Goal: Transaction & Acquisition: Purchase product/service

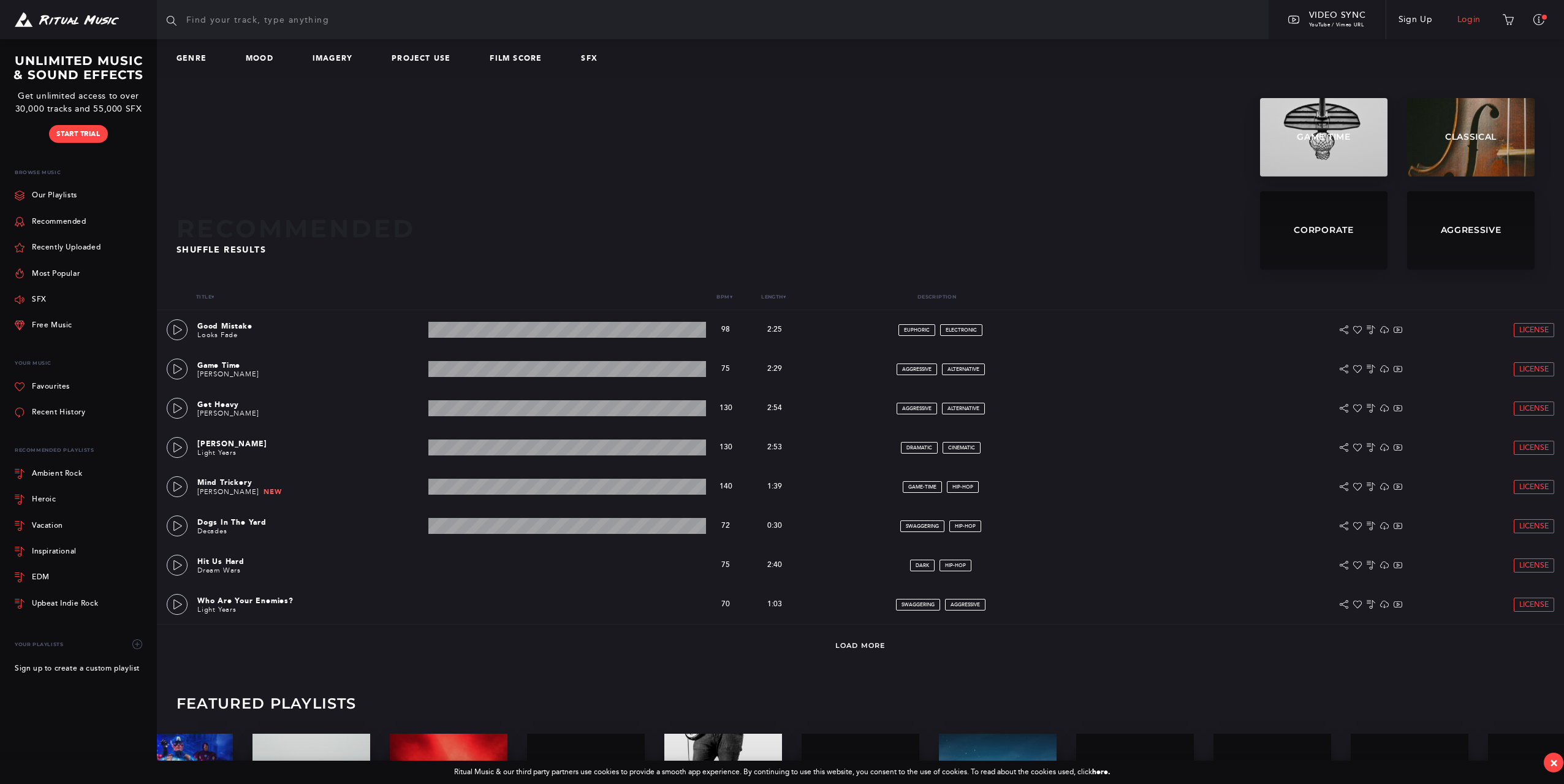
click at [1477, 15] on link "Login" at bounding box center [1469, 20] width 48 height 35
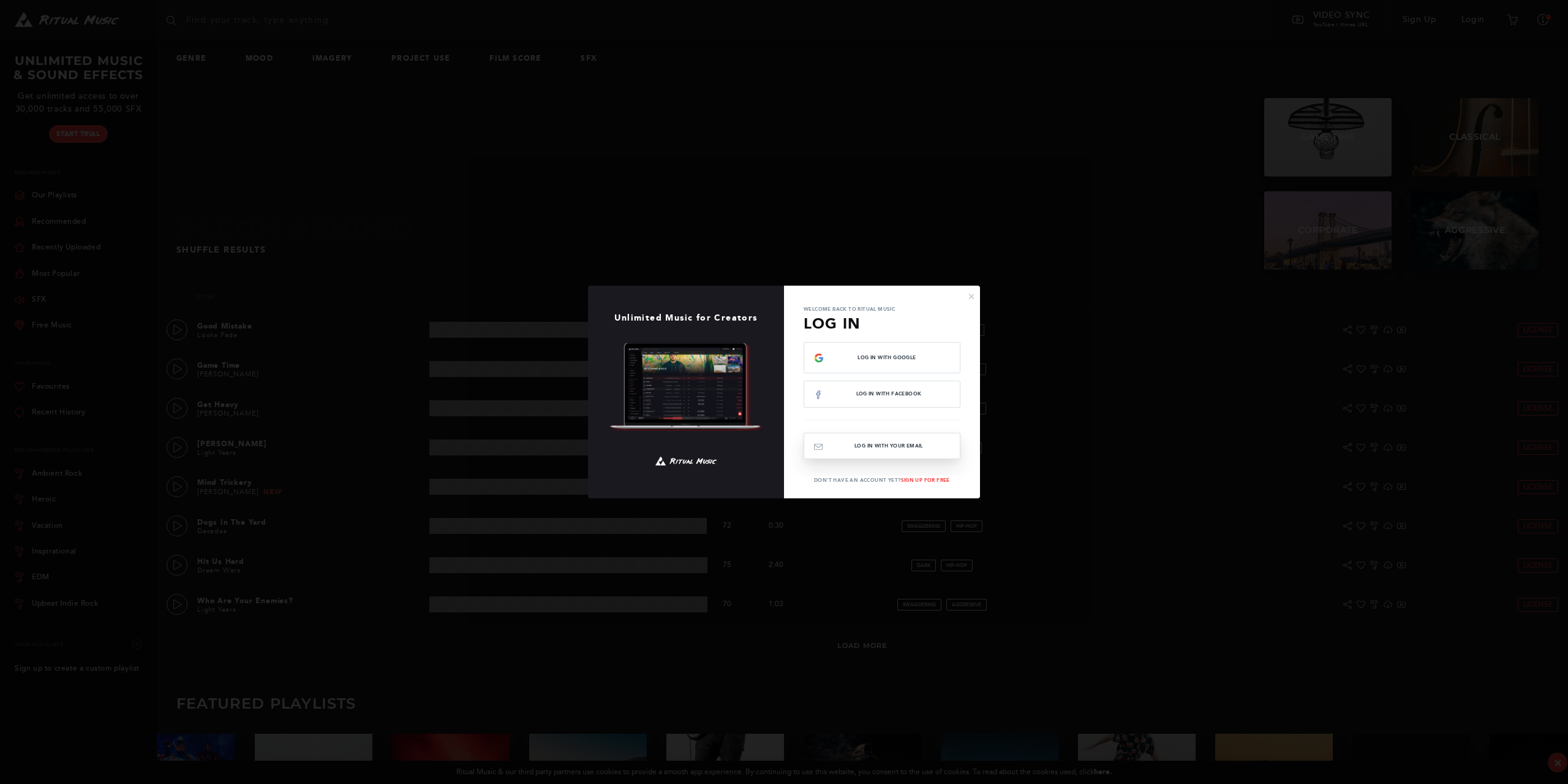
click at [917, 449] on button "Log In with your email" at bounding box center [882, 446] width 157 height 26
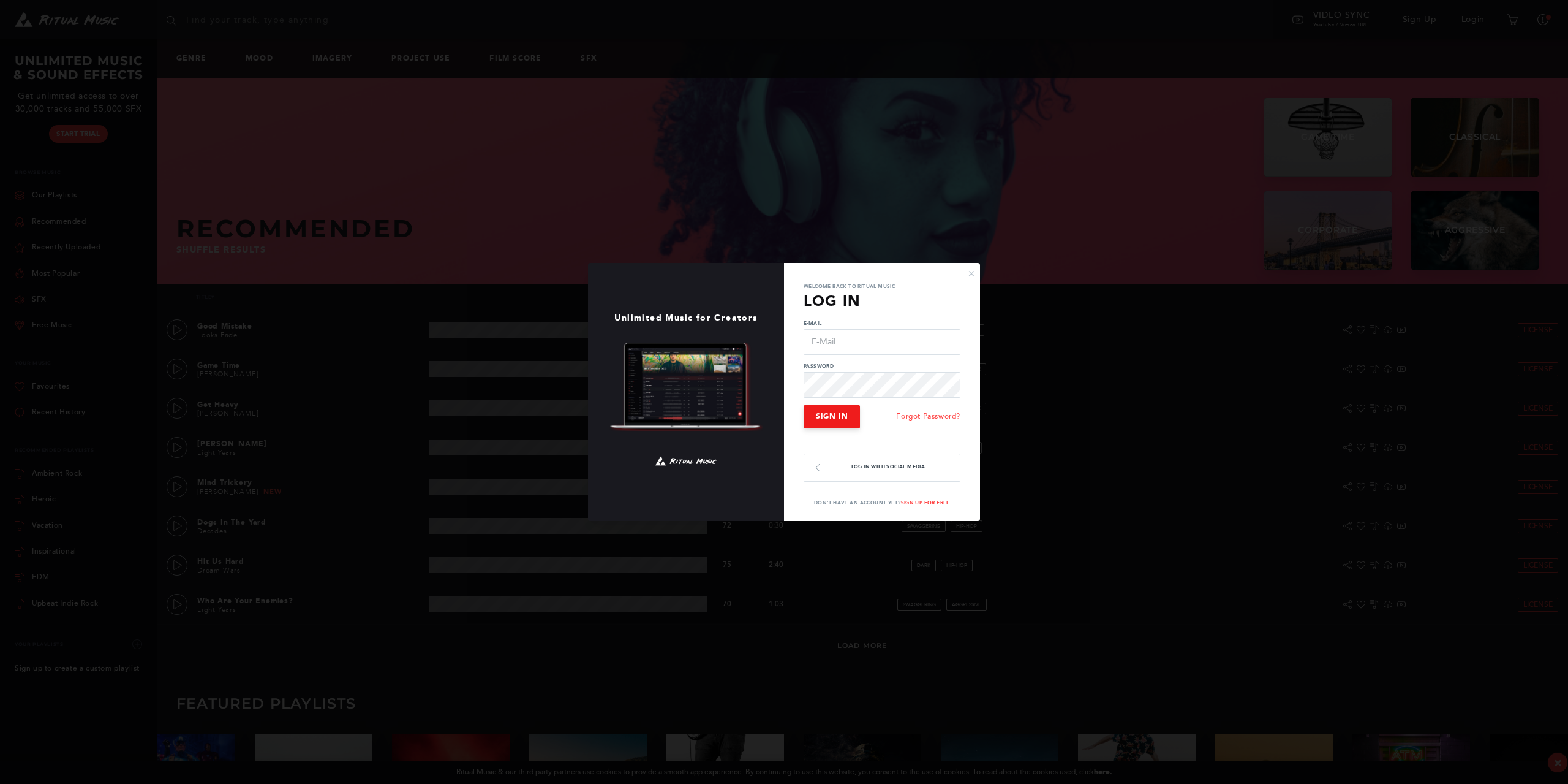
type input "[EMAIL_ADDRESS][DOMAIN_NAME]"
click at [839, 414] on span "Sign In" at bounding box center [832, 416] width 32 height 8
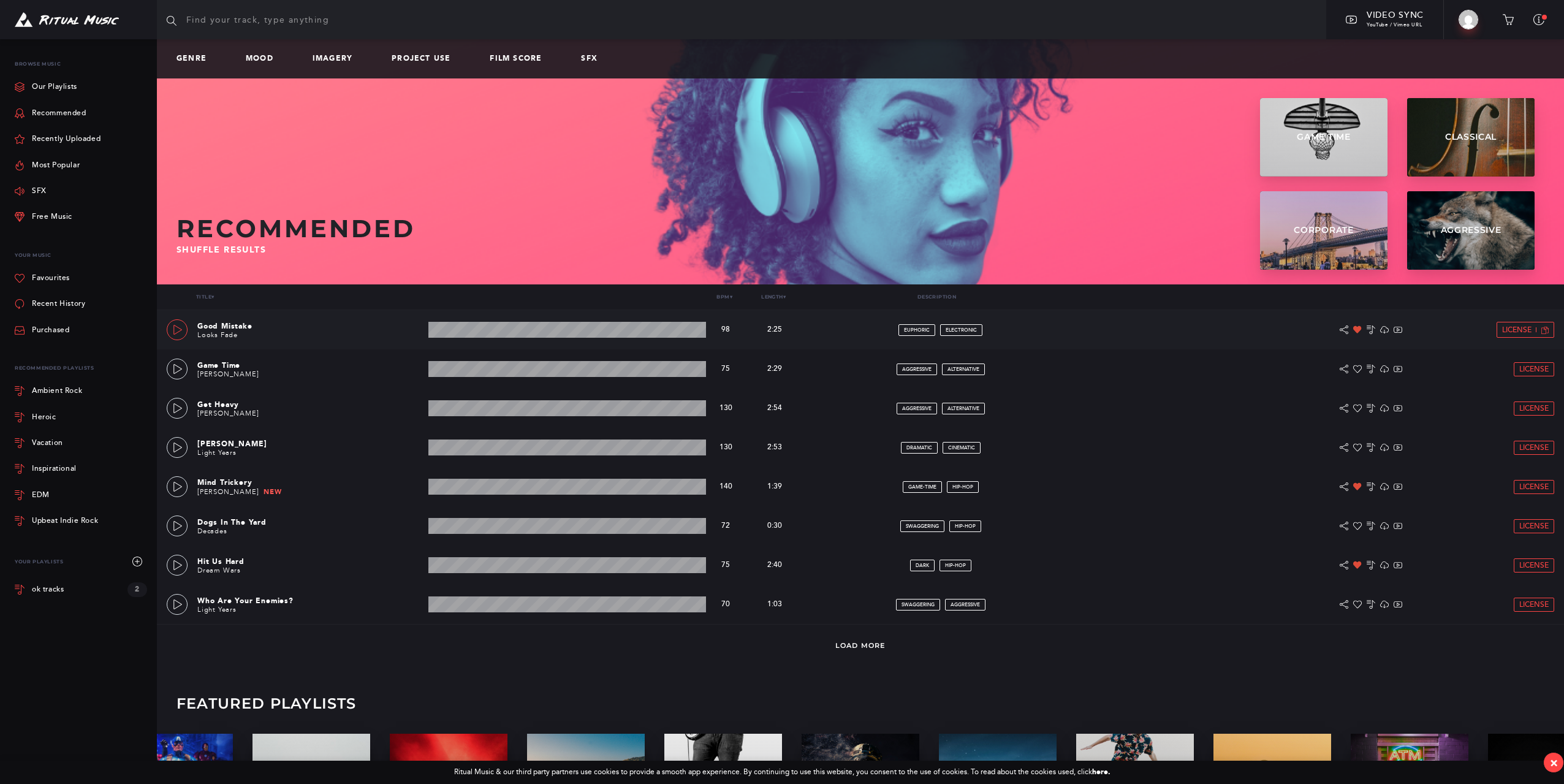
click at [179, 329] on icon at bounding box center [178, 329] width 10 height 10
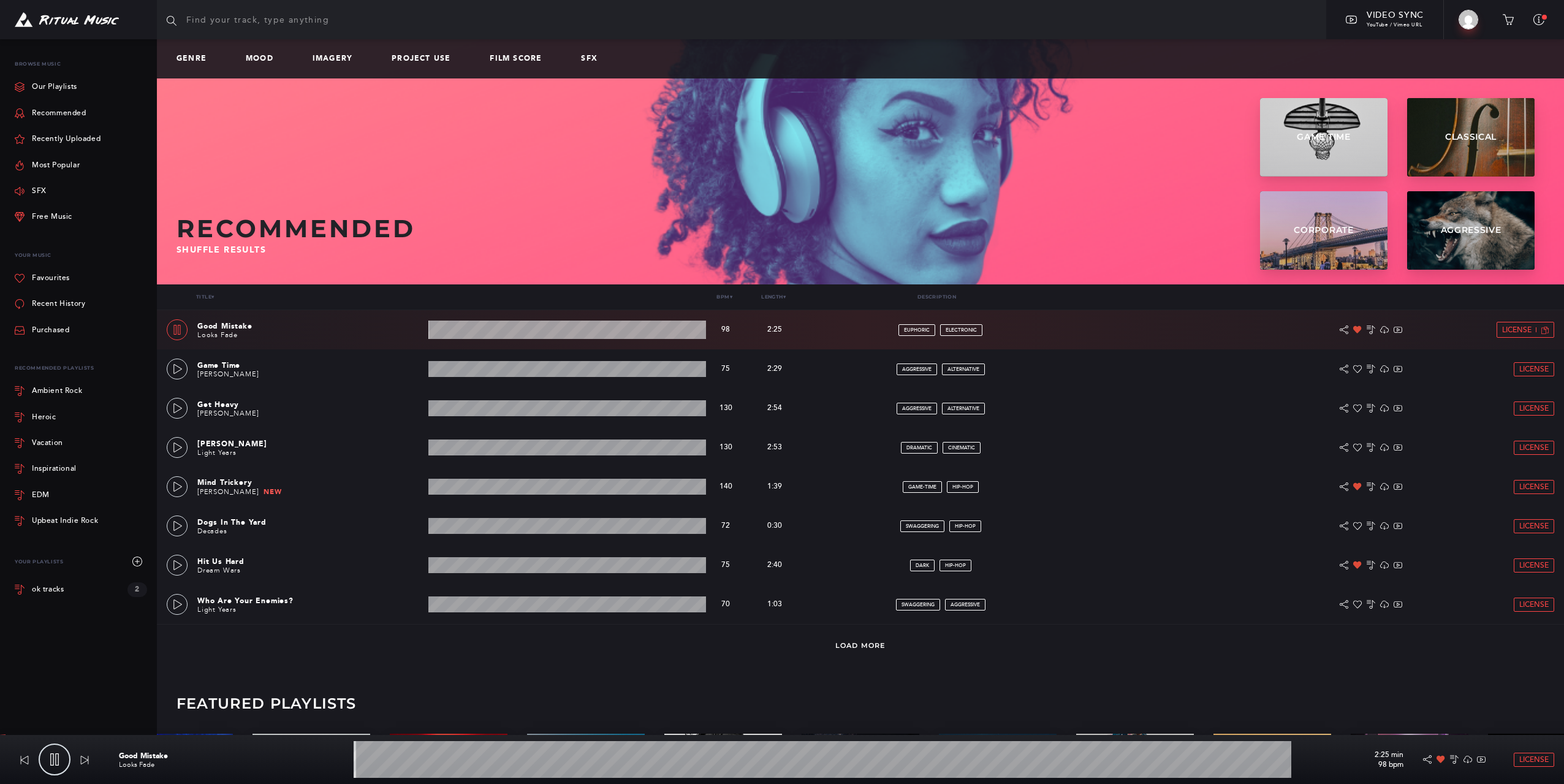
click at [180, 329] on icon at bounding box center [178, 329] width 7 height 10
click at [175, 408] on icon at bounding box center [178, 408] width 10 height 10
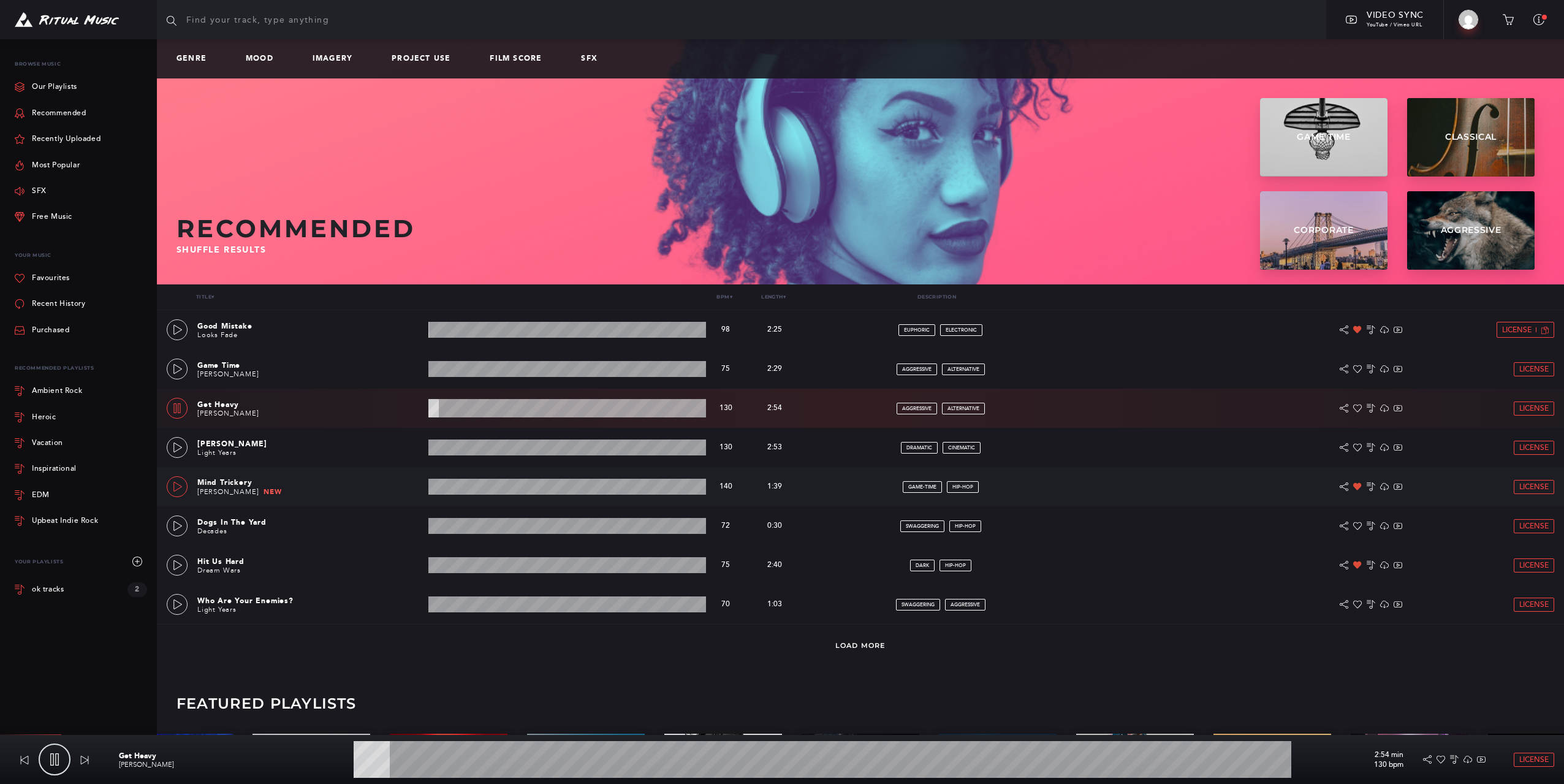
click at [180, 486] on icon at bounding box center [178, 486] width 10 height 10
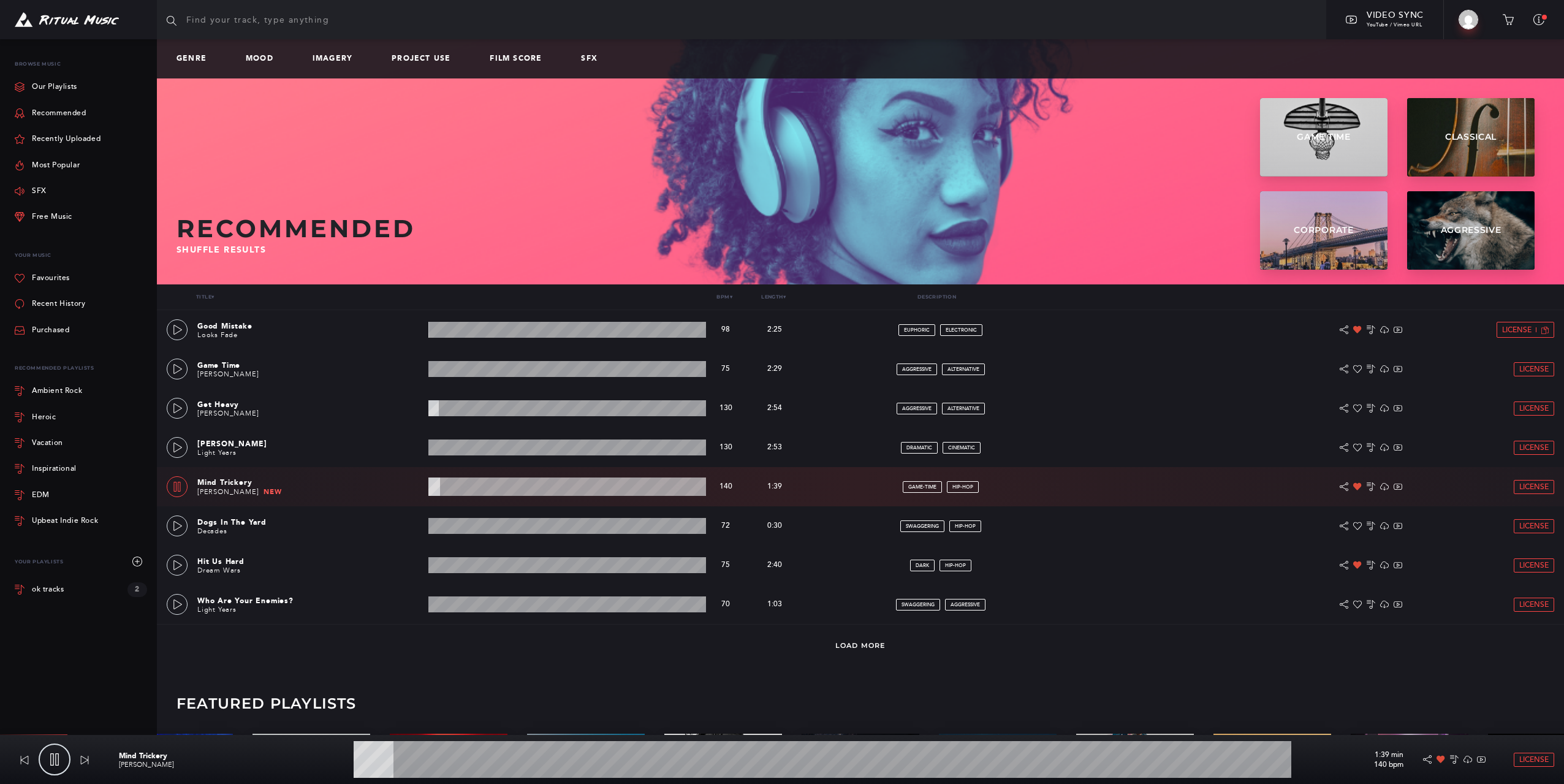
click at [180, 486] on icon at bounding box center [177, 486] width 10 height 10
click at [173, 527] on icon at bounding box center [178, 526] width 10 height 10
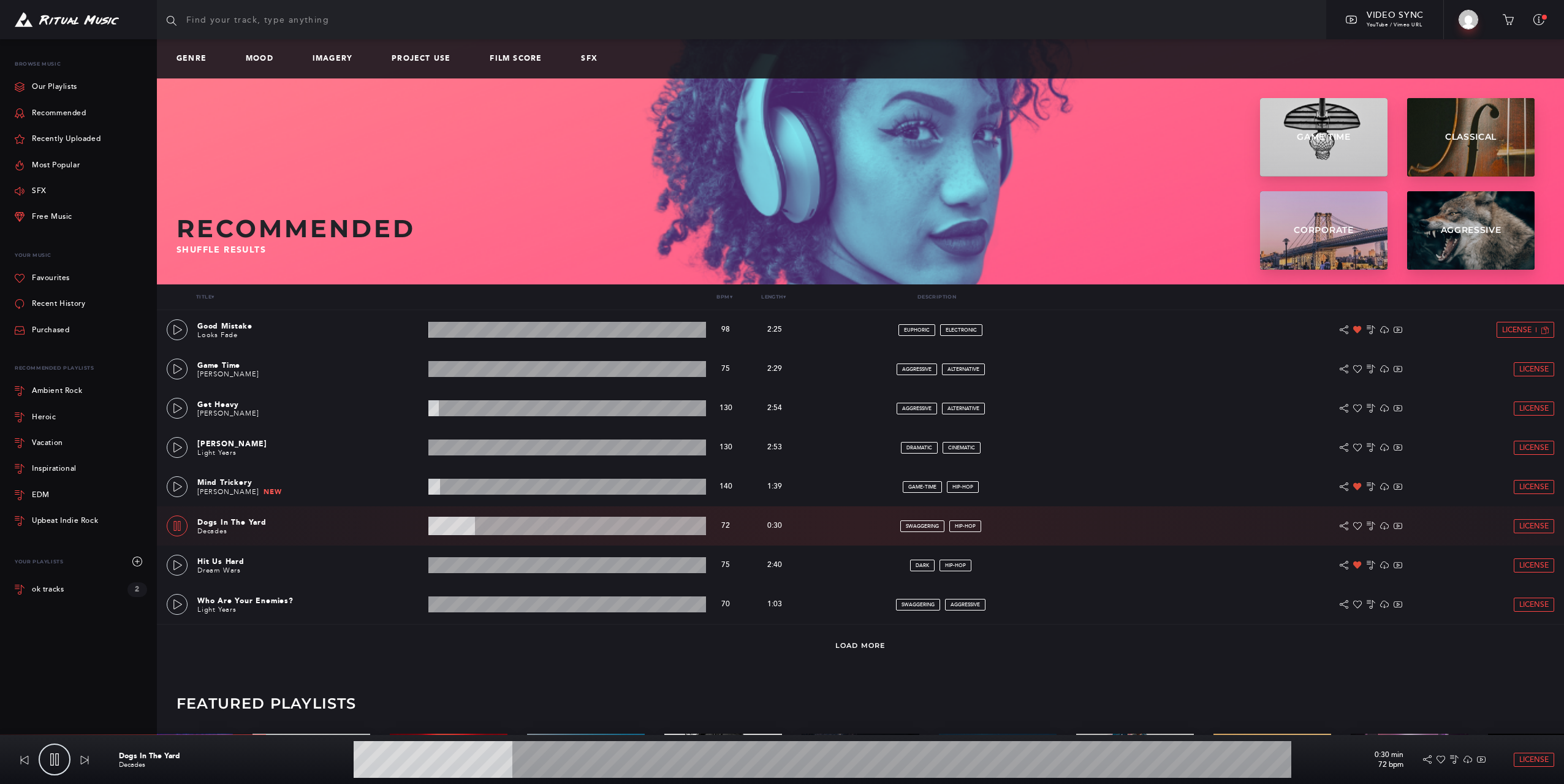
click at [175, 526] on icon at bounding box center [177, 526] width 10 height 10
click at [169, 606] on link at bounding box center [177, 604] width 21 height 21
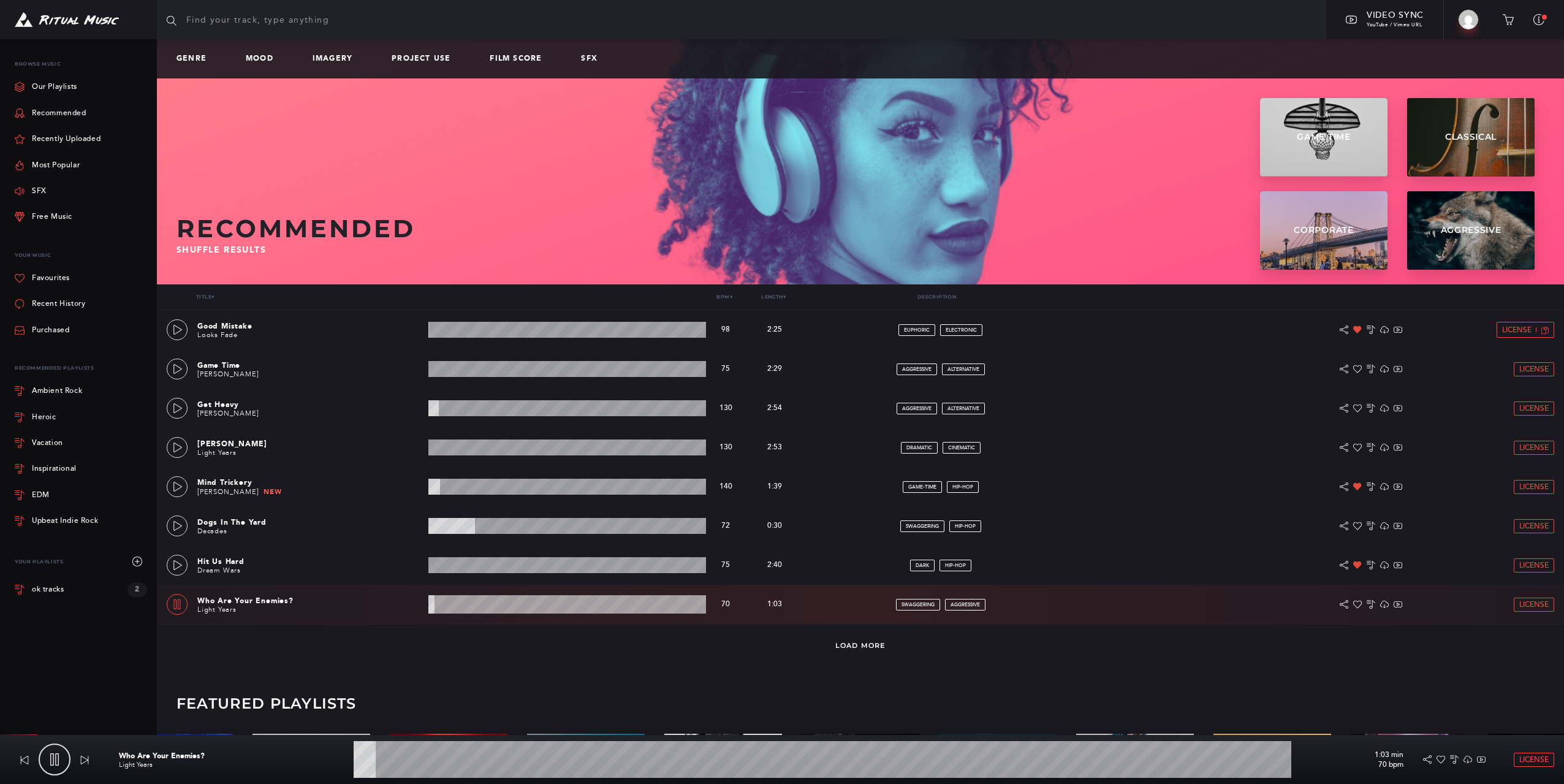
click at [470, 609] on wave at bounding box center [567, 604] width 278 height 19
click at [68, 468] on div "Inspirational" at bounding box center [54, 468] width 45 height 8
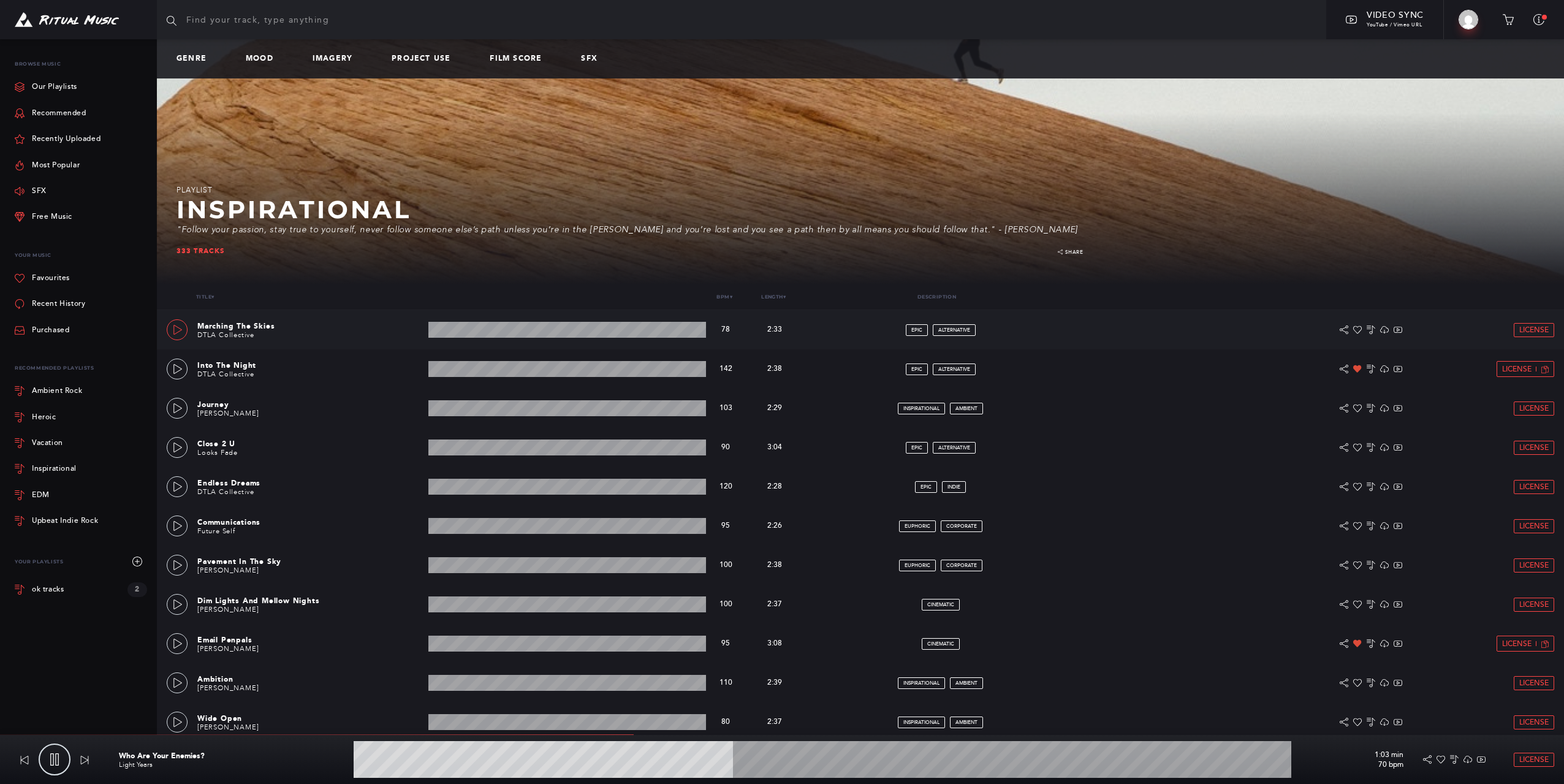
click at [178, 325] on icon at bounding box center [178, 329] width 10 height 10
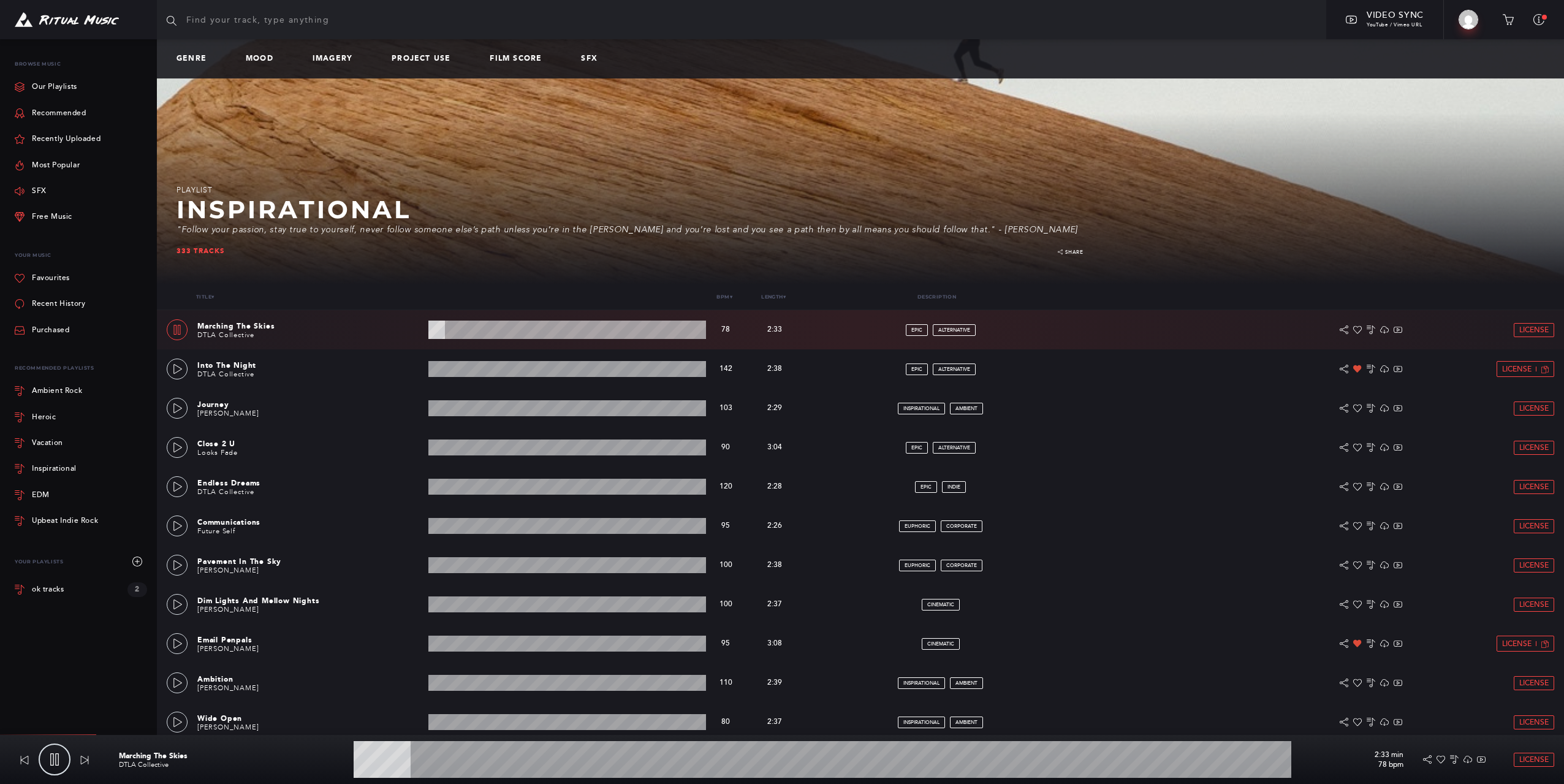
click at [470, 330] on wave at bounding box center [567, 329] width 278 height 19
click at [452, 332] on wave at bounding box center [567, 329] width 278 height 19
click at [176, 329] on icon at bounding box center [177, 329] width 10 height 10
type input "15.34"
click at [1532, 329] on span "License" at bounding box center [1534, 330] width 30 height 8
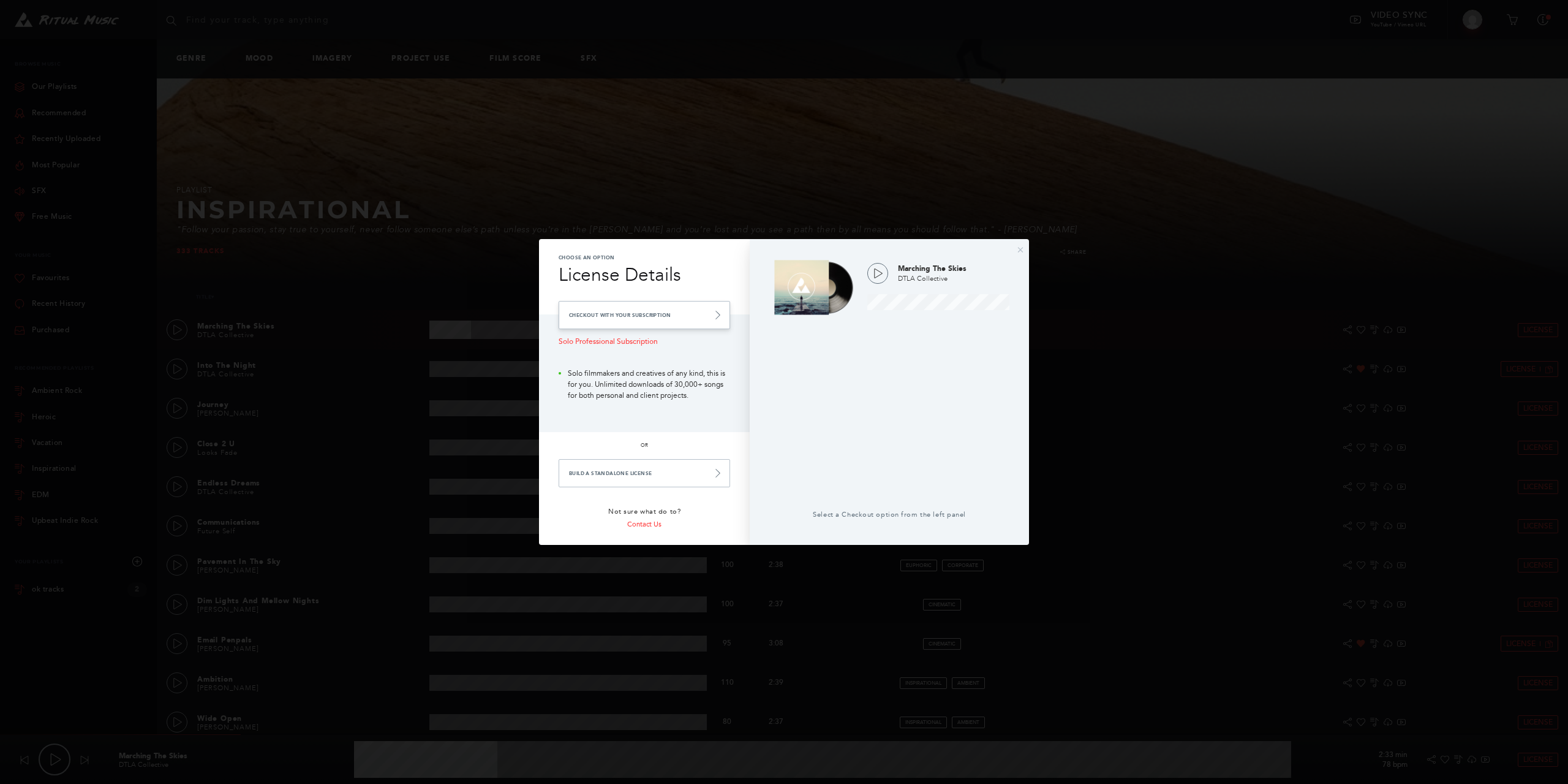
click at [644, 322] on link "Checkout with your Subscription" at bounding box center [644, 315] width 171 height 28
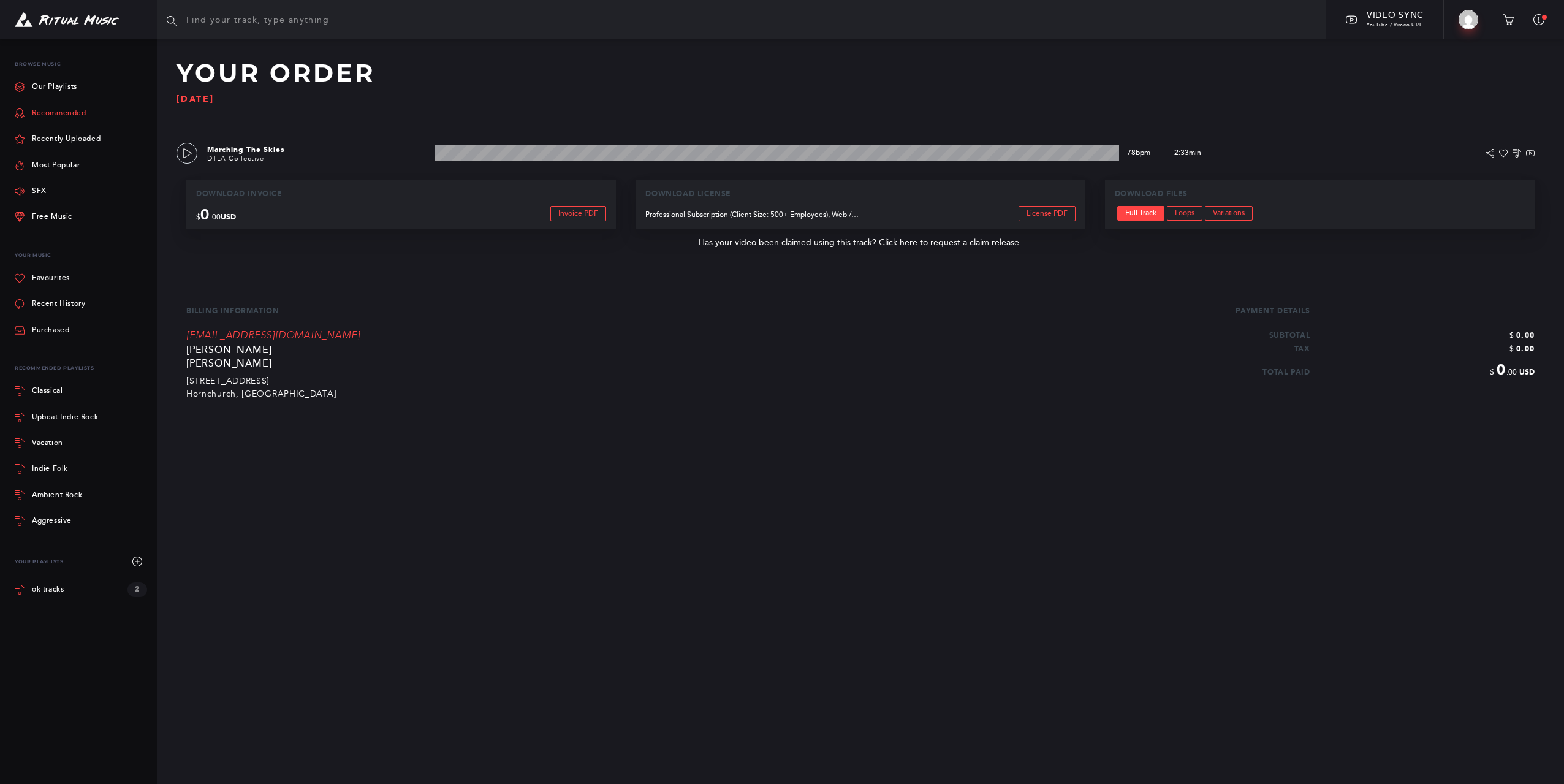
click at [62, 111] on link "Recommended" at bounding box center [50, 113] width 72 height 26
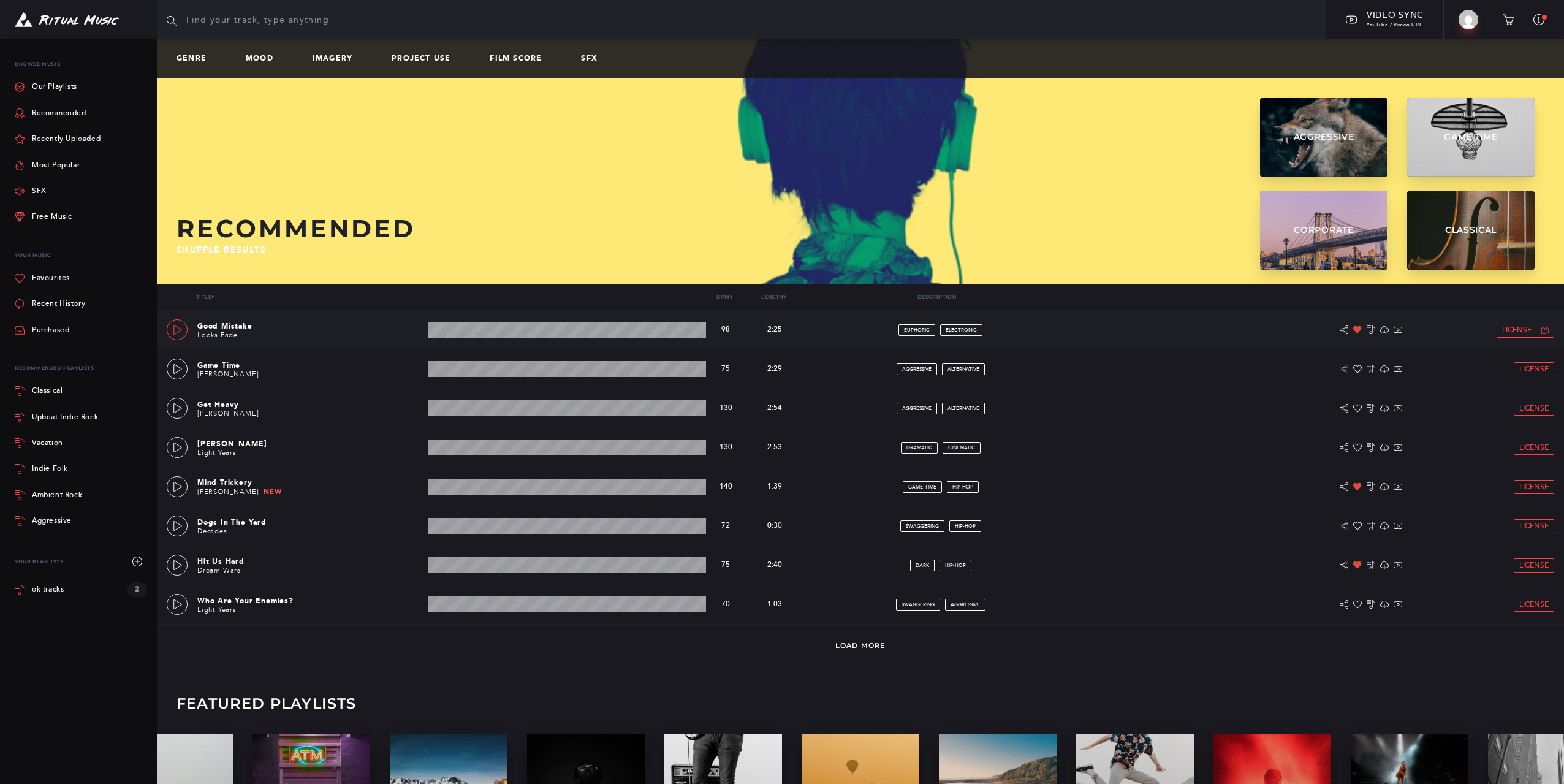
click at [175, 330] on icon at bounding box center [178, 329] width 10 height 10
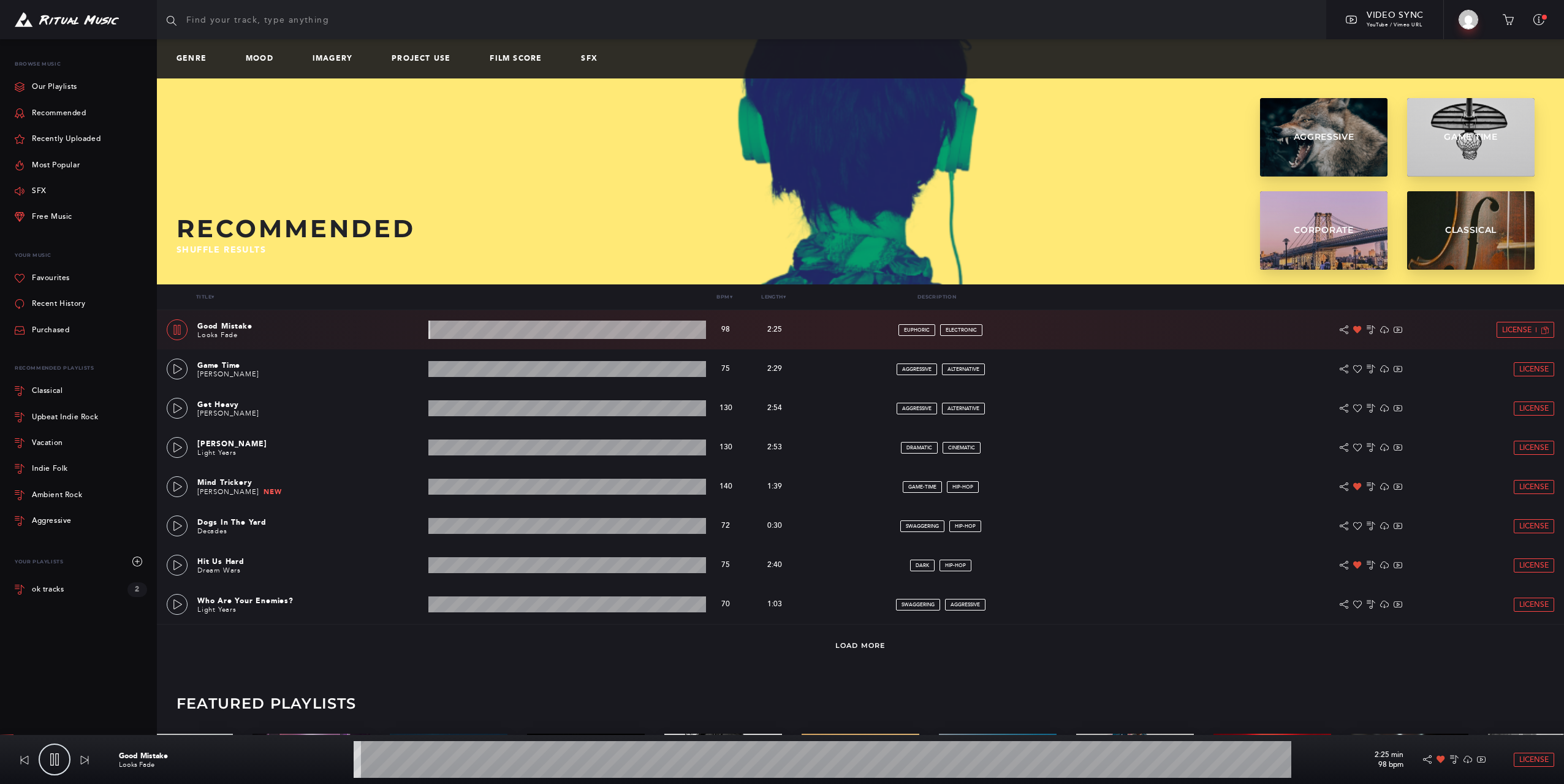
click at [175, 330] on icon at bounding box center [177, 329] width 10 height 10
click at [173, 372] on icon at bounding box center [178, 369] width 10 height 10
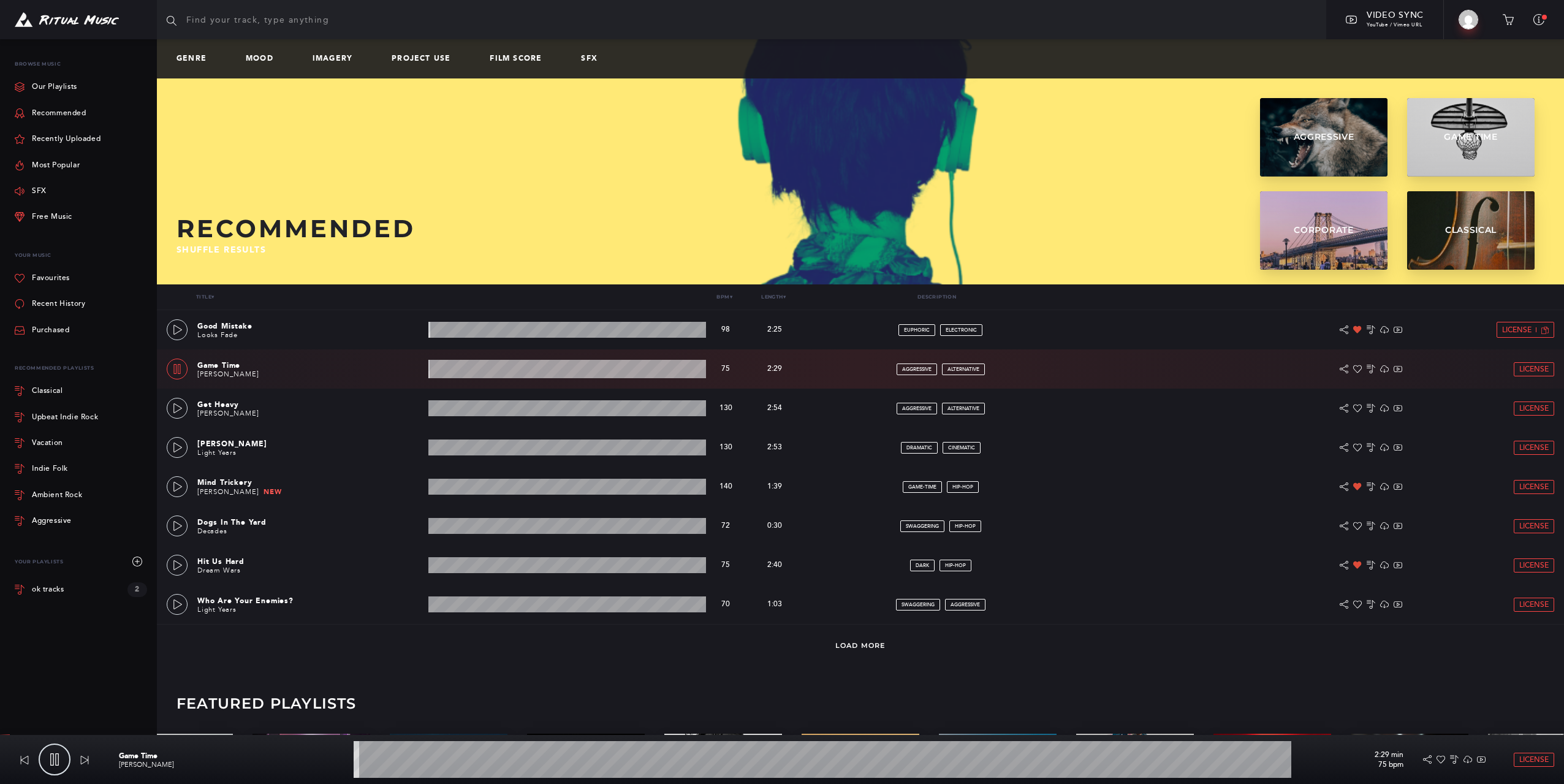
click at [173, 371] on icon at bounding box center [177, 369] width 10 height 10
click at [181, 600] on icon at bounding box center [178, 604] width 10 height 10
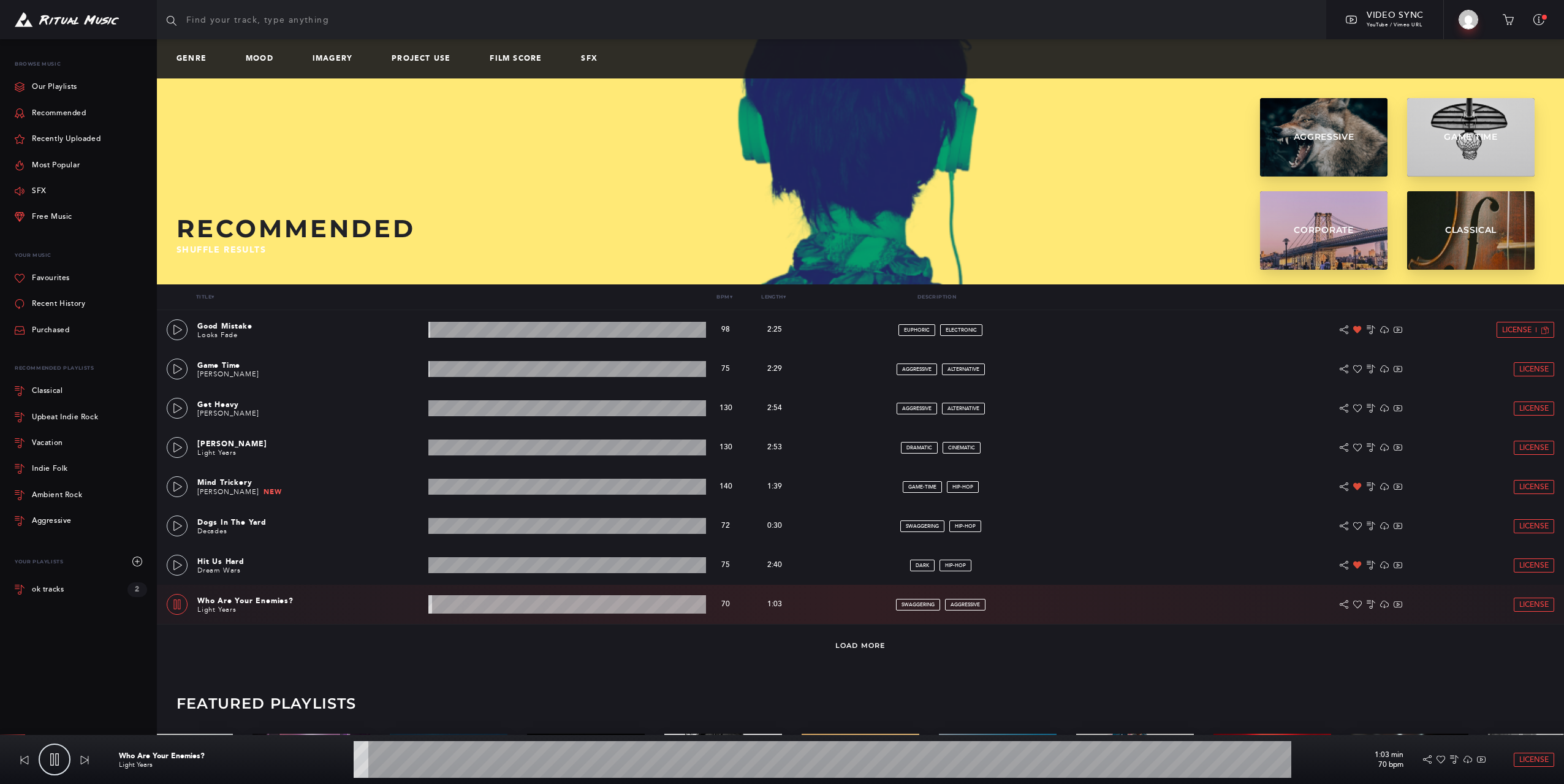
click at [182, 598] on link at bounding box center [177, 604] width 21 height 21
click at [69, 302] on link "Recent History" at bounding box center [50, 303] width 70 height 26
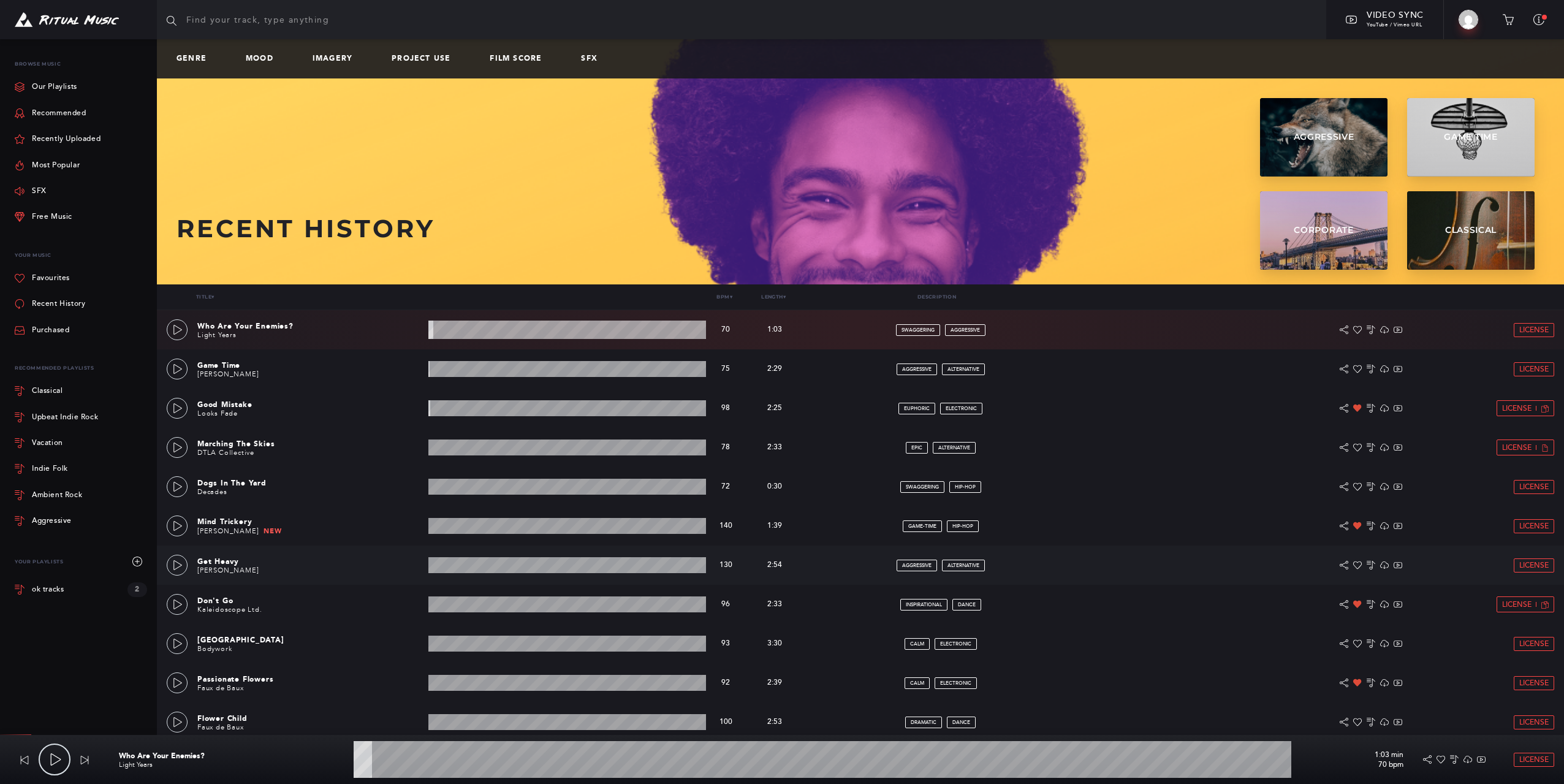
click at [189, 562] on div "Get Heavy Kono Samourai 2:54 min 130 bpm 130 bpm 2:54 min aggressive alternativ…" at bounding box center [860, 565] width 1388 height 39
click at [179, 563] on icon at bounding box center [178, 565] width 8 height 10
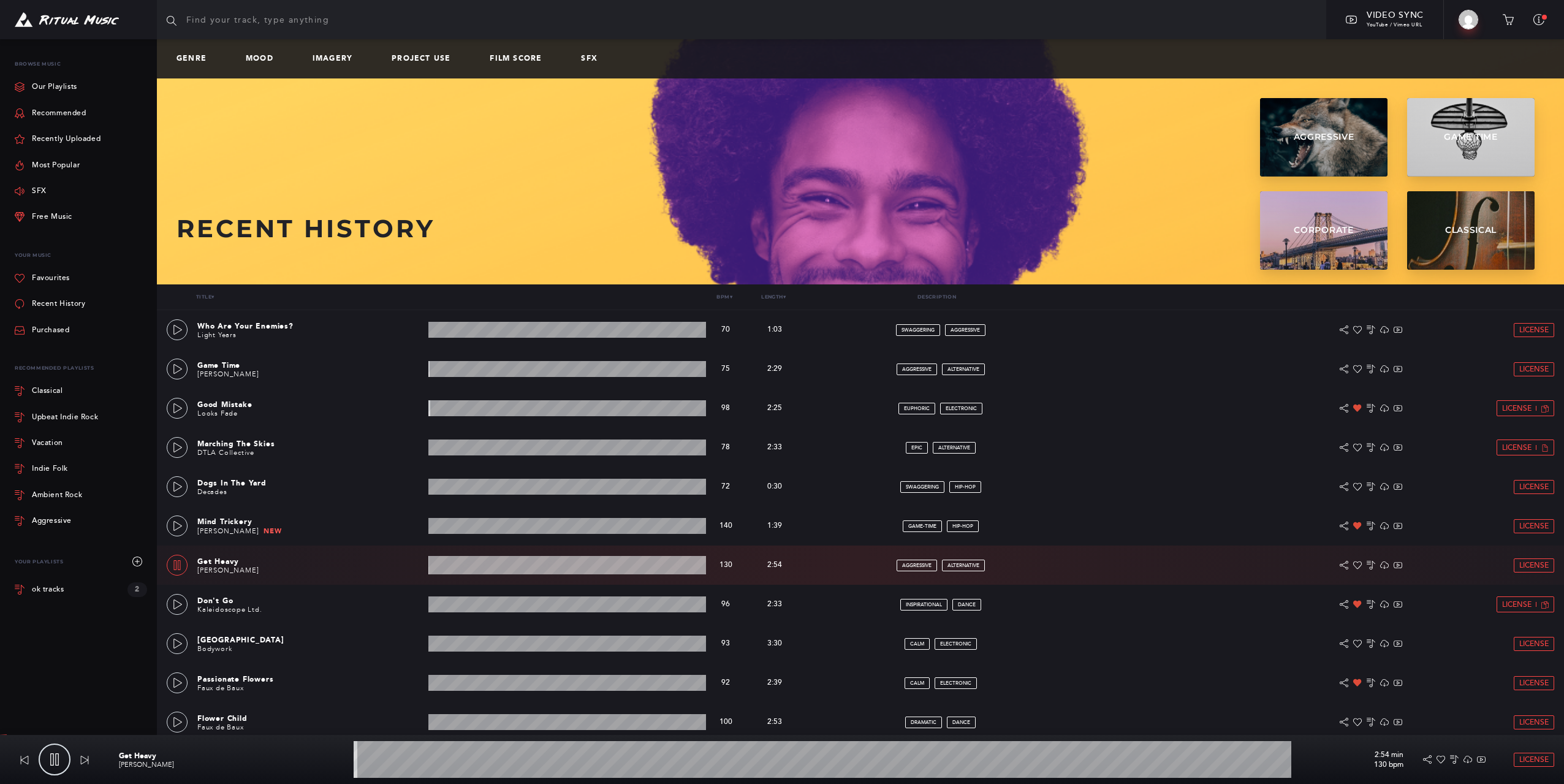
click at [179, 563] on icon at bounding box center [177, 565] width 10 height 10
click at [172, 609] on div at bounding box center [177, 604] width 10 height 8
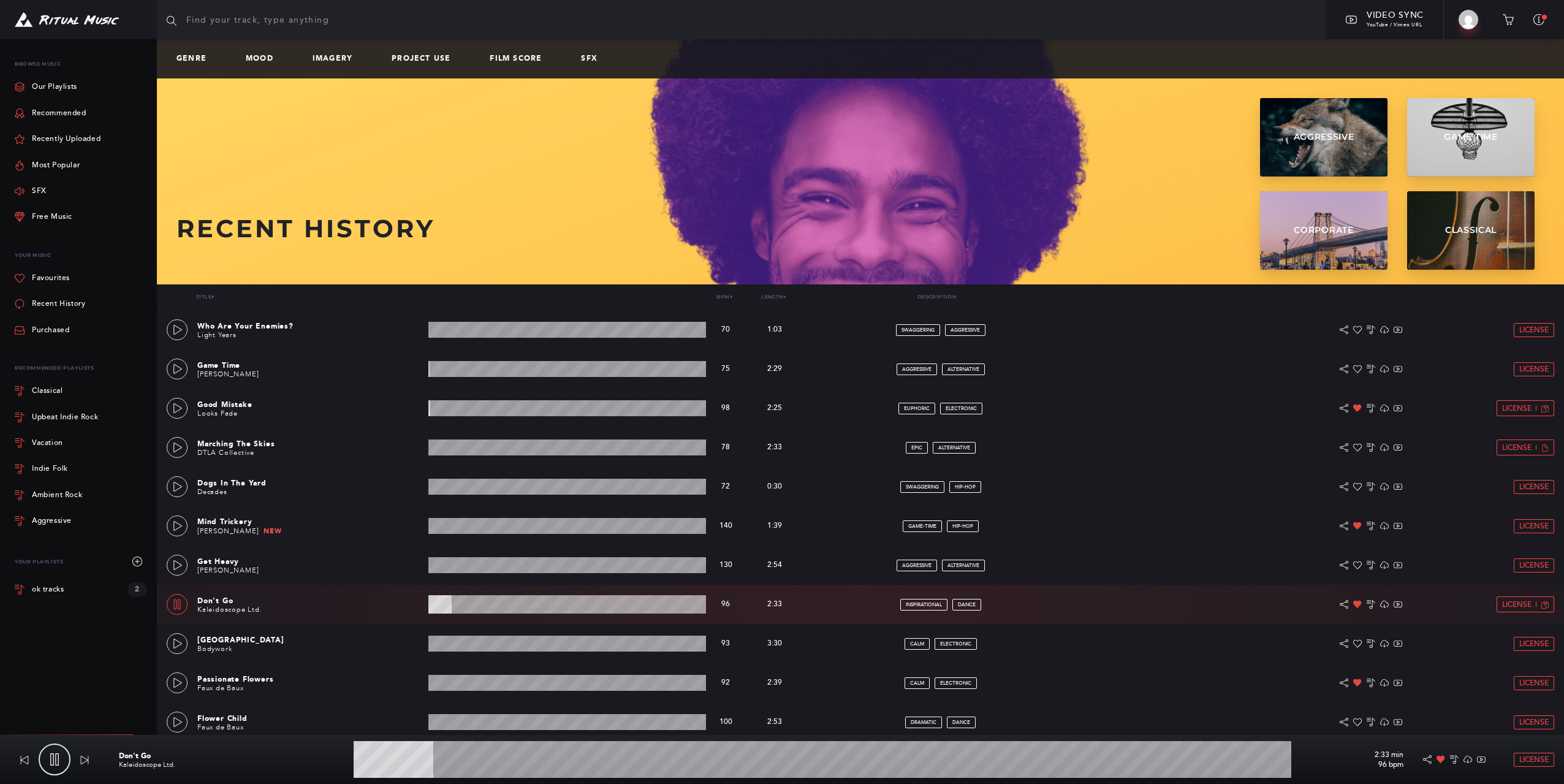
type input "8.58"
click at [1523, 604] on span "License" at bounding box center [1517, 604] width 30 height 8
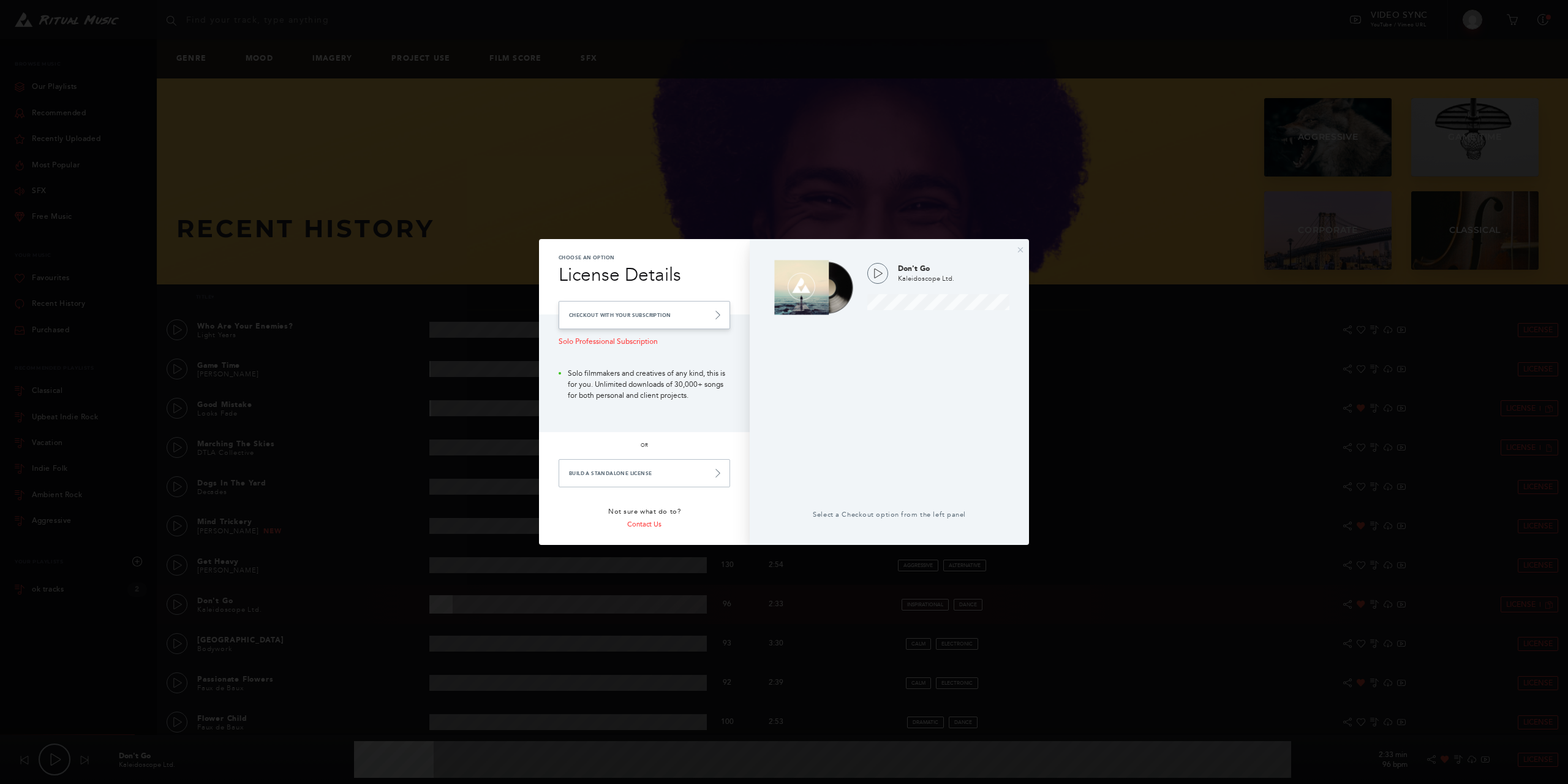
click at [666, 313] on link "Checkout with your Subscription" at bounding box center [644, 315] width 171 height 28
